Goal: Find specific page/section: Find specific page/section

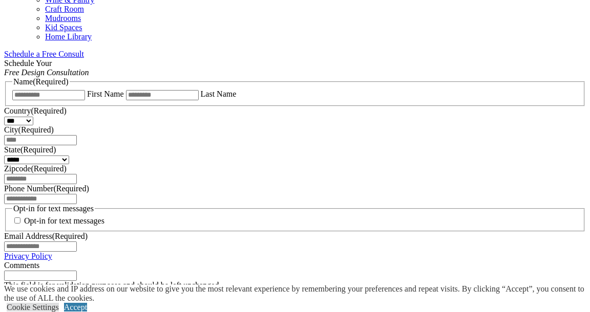
scroll to position [672, 0]
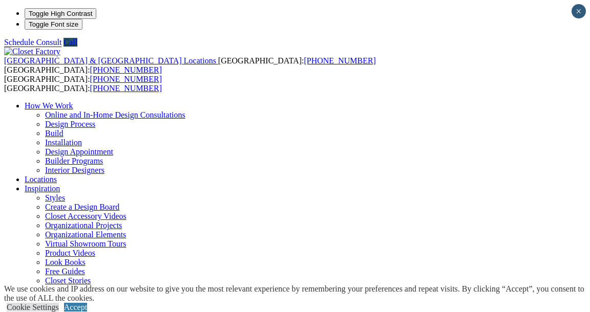
type input "*****"
click at [87, 303] on link "Accept" at bounding box center [75, 307] width 23 height 9
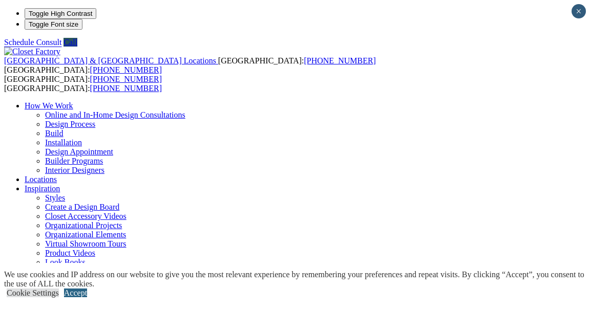
click at [87, 292] on link "Accept" at bounding box center [75, 293] width 23 height 9
